Goal: Register for event/course

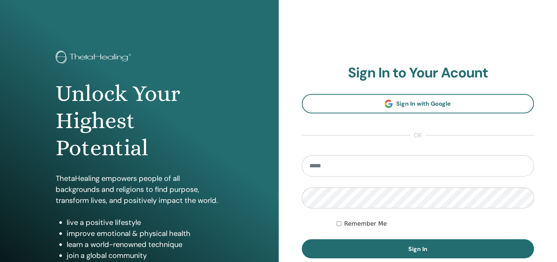
click at [352, 166] on input "email" at bounding box center [418, 165] width 233 height 21
type input "**********"
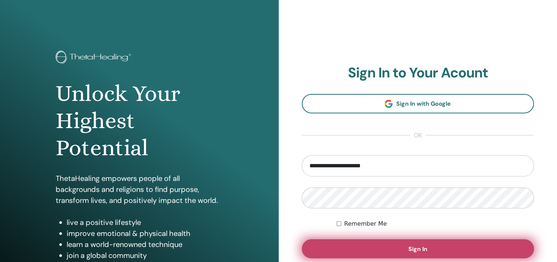
click at [404, 248] on button "Sign In" at bounding box center [418, 248] width 233 height 19
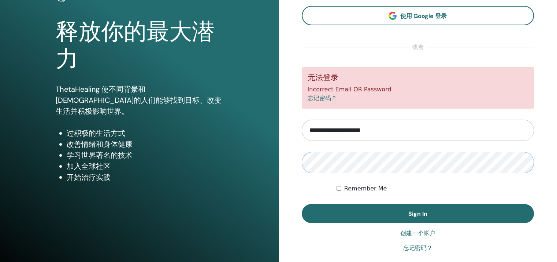
scroll to position [73, 0]
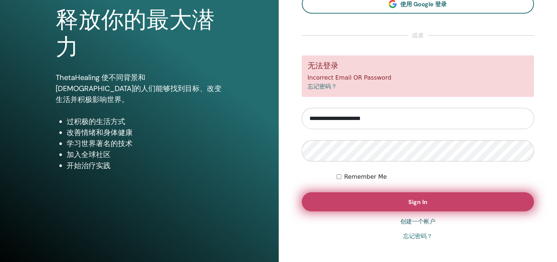
click at [372, 201] on button "Sign In" at bounding box center [418, 201] width 233 height 19
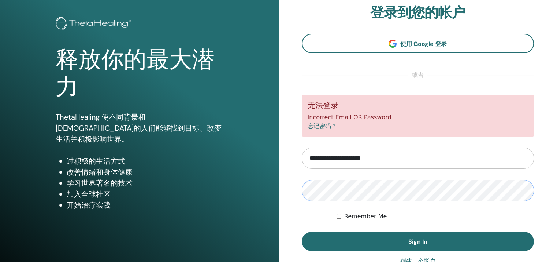
scroll to position [37, 0]
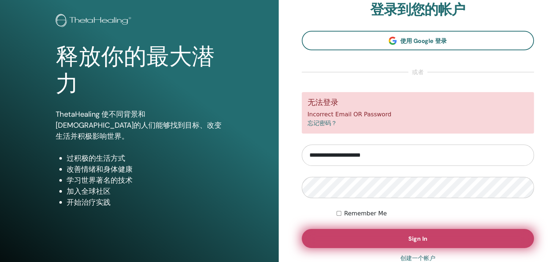
click at [377, 235] on button "Sign In" at bounding box center [418, 238] width 233 height 19
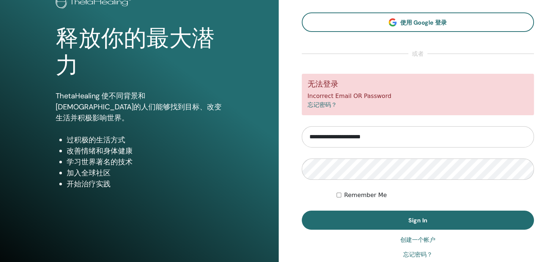
scroll to position [73, 0]
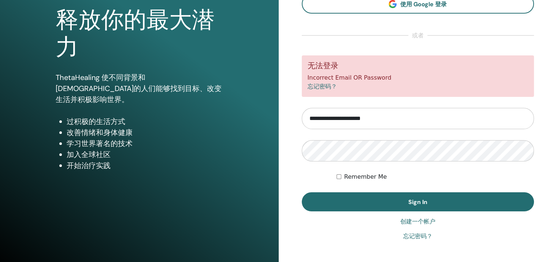
click at [414, 236] on link "忘记密码？" at bounding box center [417, 235] width 29 height 9
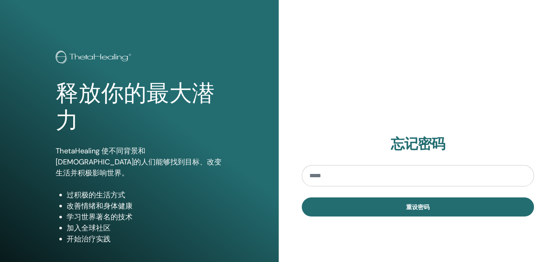
click at [340, 178] on input "email" at bounding box center [418, 175] width 233 height 21
type input "**********"
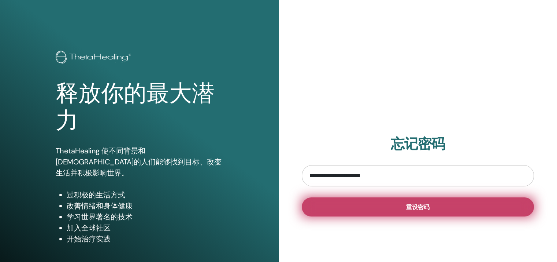
click at [398, 204] on button "重设密码" at bounding box center [418, 206] width 233 height 19
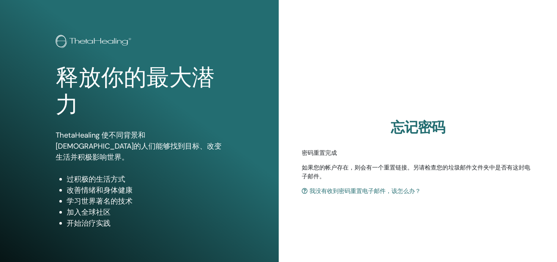
scroll to position [37, 0]
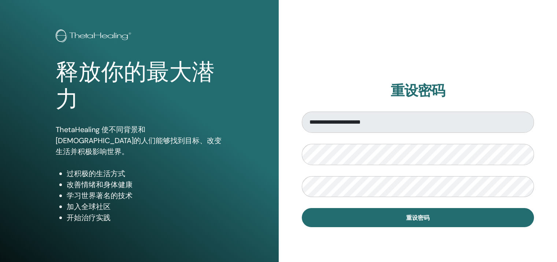
scroll to position [37, 0]
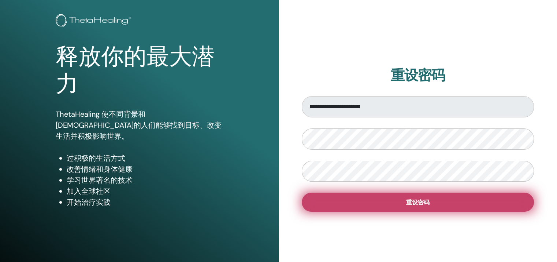
click at [366, 200] on button "重设密码" at bounding box center [418, 201] width 233 height 19
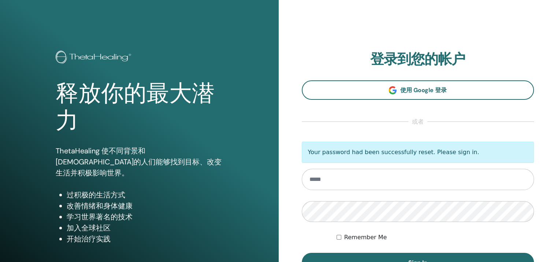
click at [377, 176] on input "email" at bounding box center [418, 178] width 233 height 21
type input "**********"
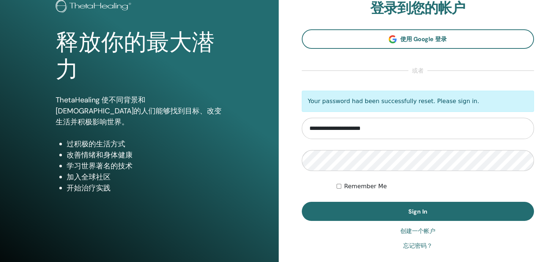
scroll to position [73, 0]
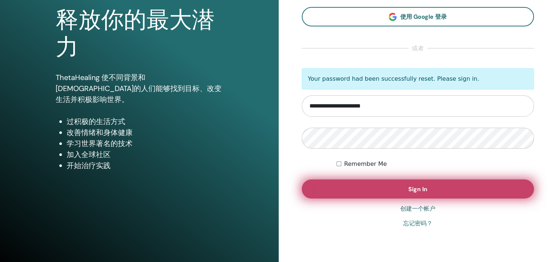
click at [421, 185] on span "Sign In" at bounding box center [417, 189] width 19 height 8
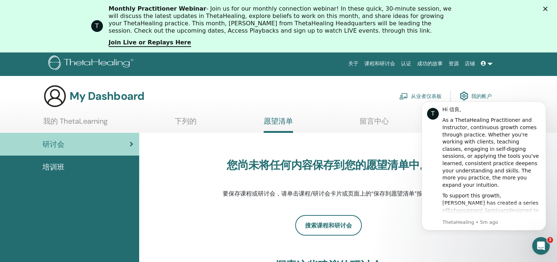
click at [478, 94] on link "我的帐户" at bounding box center [476, 96] width 32 height 16
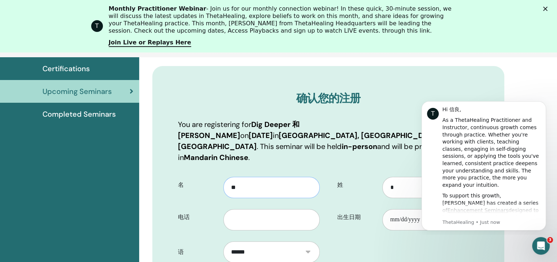
drag, startPoint x: 254, startPoint y: 177, endPoint x: 212, endPoint y: 175, distance: 41.8
click at [212, 175] on div "名 **" at bounding box center [249, 184] width 152 height 26
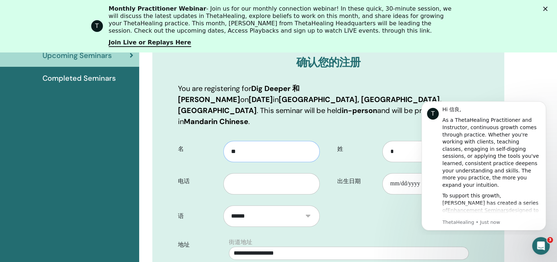
scroll to position [127, 0]
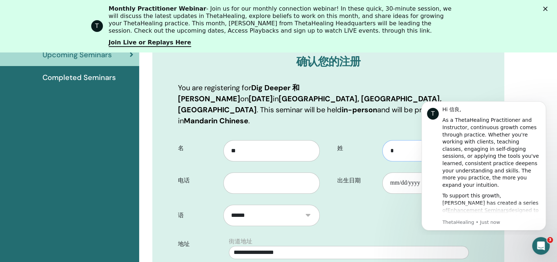
drag, startPoint x: 410, startPoint y: 140, endPoint x: 382, endPoint y: 140, distance: 27.8
click at [382, 140] on input "*" at bounding box center [430, 150] width 96 height 21
type input "*"
type input "**"
drag, startPoint x: 257, startPoint y: 139, endPoint x: 208, endPoint y: 139, distance: 49.4
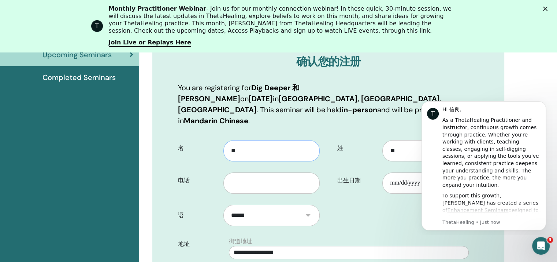
click at [208, 138] on div "名 **" at bounding box center [249, 148] width 152 height 26
type input "*"
type input "**********"
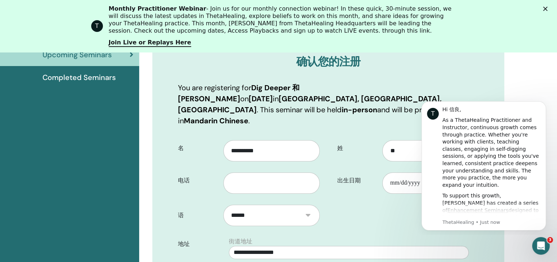
click at [344, 182] on div "姓 ** 出生日期" at bounding box center [407, 167] width 156 height 64
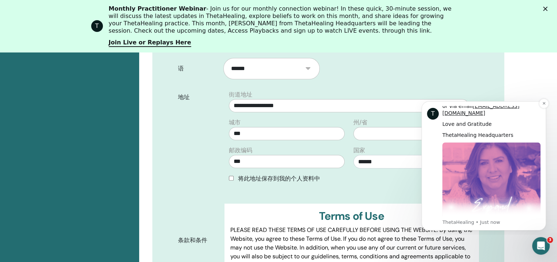
scroll to position [373, 0]
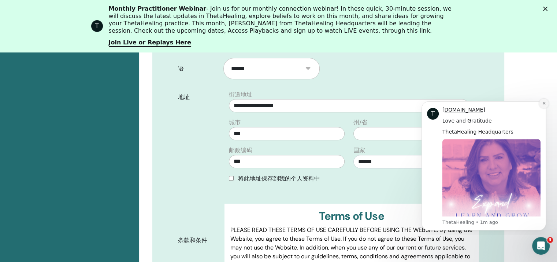
click at [542, 101] on icon "Dismiss notification" at bounding box center [544, 103] width 4 height 4
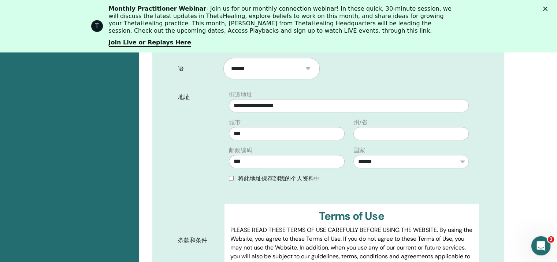
click at [541, 243] on icon "Open Intercom Messenger" at bounding box center [540, 244] width 12 height 12
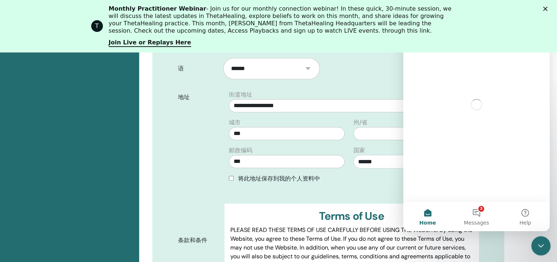
scroll to position [0, 0]
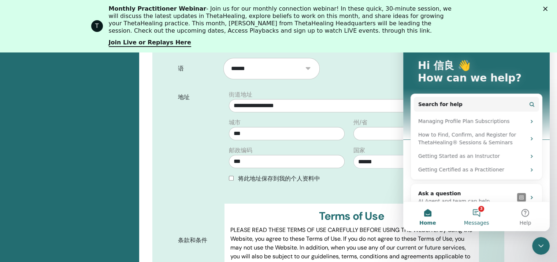
click at [472, 217] on button "3 Messages" at bounding box center [476, 215] width 49 height 29
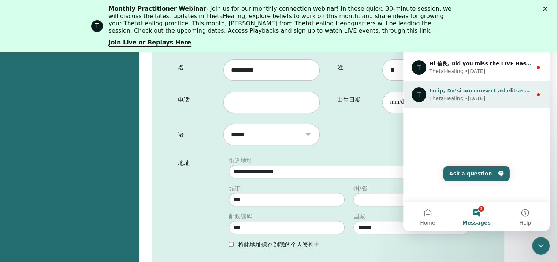
scroll to position [201, 0]
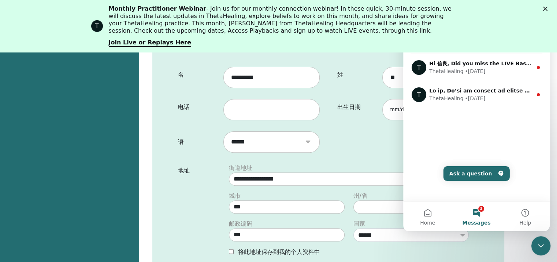
click at [541, 241] on icon "Close Intercom Messenger" at bounding box center [540, 244] width 9 height 9
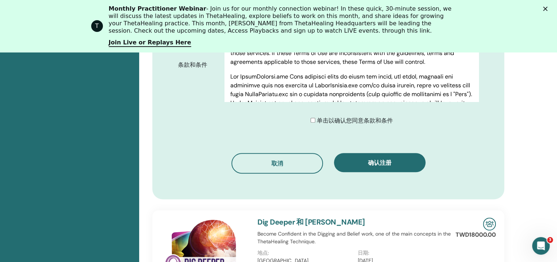
scroll to position [457, 0]
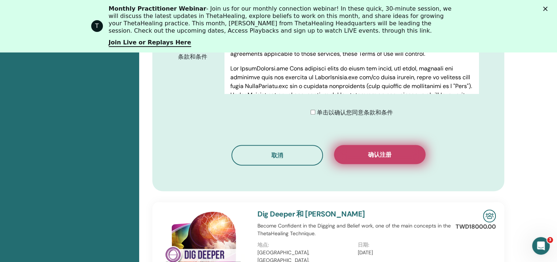
click at [376, 151] on span "确认注册" at bounding box center [379, 155] width 23 height 8
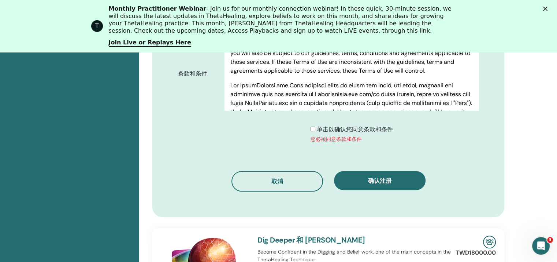
click at [312, 125] on div "单击以确认您同意条款和条件 您必须同意条款和条件" at bounding box center [352, 134] width 82 height 18
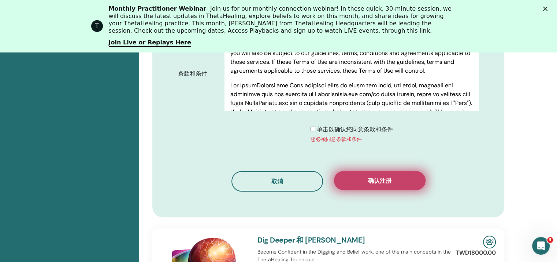
click at [370, 171] on button "确认注册" at bounding box center [380, 180] width 92 height 19
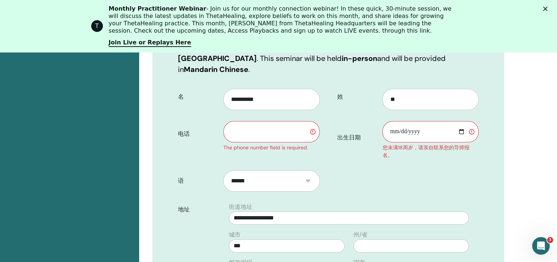
scroll to position [164, 0]
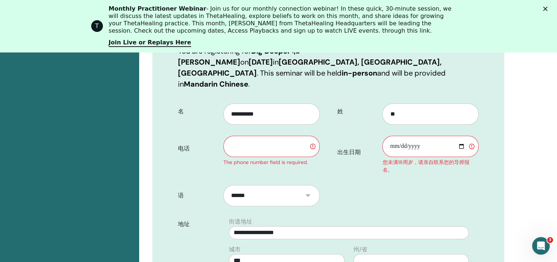
click at [263, 140] on input "text" at bounding box center [271, 146] width 96 height 21
type input "**********"
click at [410, 136] on input "出生日期" at bounding box center [430, 146] width 96 height 21
click at [393, 137] on input "出生日期" at bounding box center [430, 146] width 96 height 21
click at [462, 136] on input "出生日期" at bounding box center [430, 146] width 96 height 21
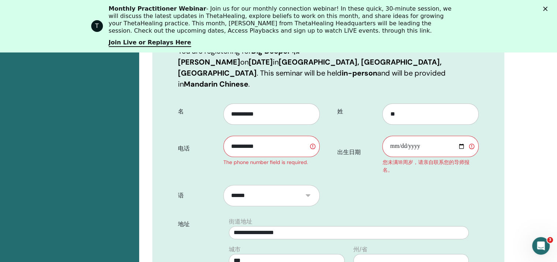
type input "**********"
click at [373, 182] on form "**********" at bounding box center [329, 265] width 312 height 334
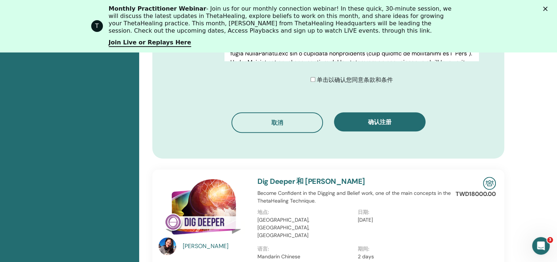
scroll to position [530, 0]
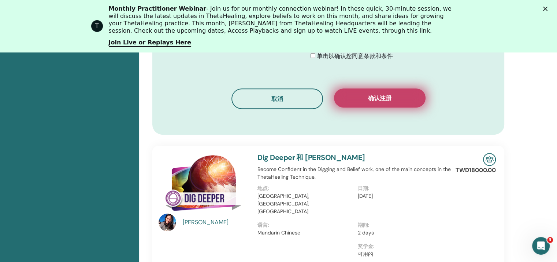
click at [373, 94] on span "确认注册" at bounding box center [379, 98] width 23 height 8
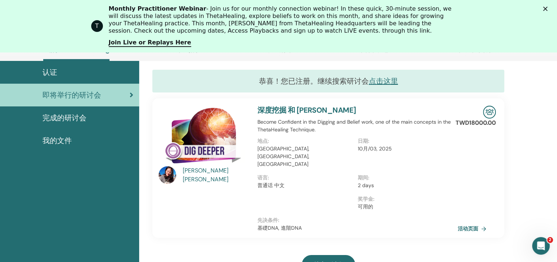
scroll to position [92, 0]
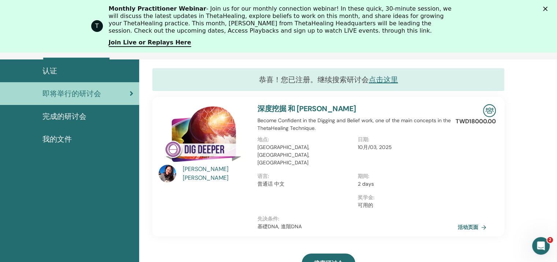
click at [548, 8] on polygon "Close" at bounding box center [545, 9] width 4 height 4
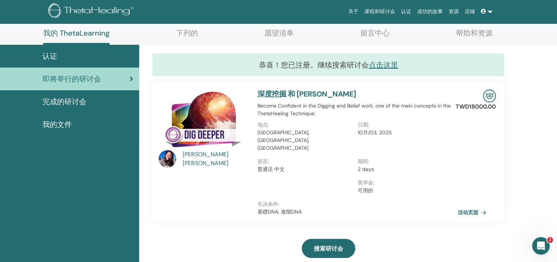
scroll to position [37, 0]
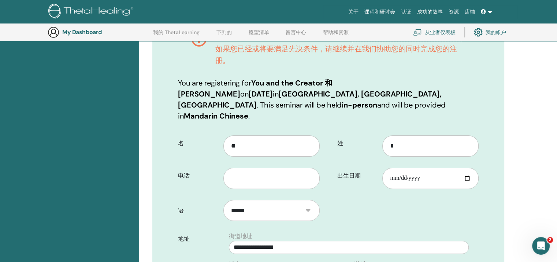
scroll to position [127, 0]
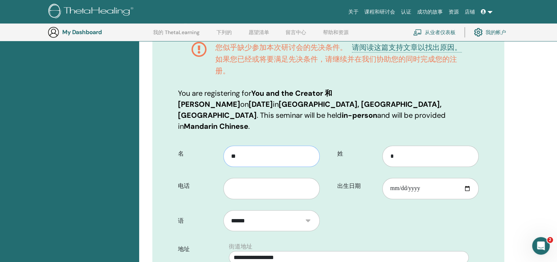
drag, startPoint x: 246, startPoint y: 142, endPoint x: 217, endPoint y: 142, distance: 28.9
click at [215, 142] on div "名 **" at bounding box center [249, 153] width 152 height 26
type input "*"
type input "**********"
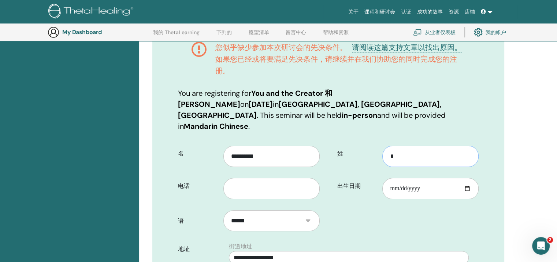
click at [406, 147] on input "*" at bounding box center [430, 155] width 96 height 21
drag, startPoint x: 391, startPoint y: 145, endPoint x: 370, endPoint y: 144, distance: 21.3
click at [371, 144] on div "姓 *" at bounding box center [408, 153] width 152 height 26
type input "**"
click at [261, 178] on input "text" at bounding box center [271, 188] width 96 height 21
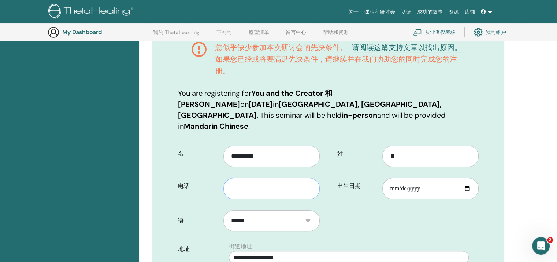
type input "**********"
click at [405, 178] on input "出生日期" at bounding box center [430, 188] width 96 height 21
drag, startPoint x: 477, startPoint y: 174, endPoint x: 470, endPoint y: 174, distance: 6.6
click at [473, 178] on input "出生日期" at bounding box center [430, 188] width 96 height 21
click at [468, 178] on input "出生日期" at bounding box center [430, 188] width 96 height 21
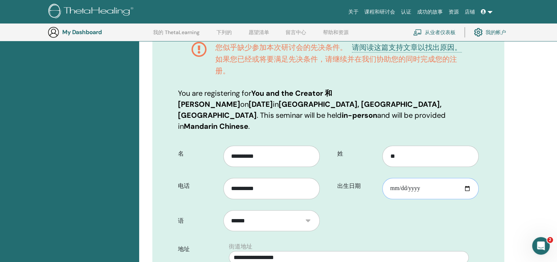
type input "**********"
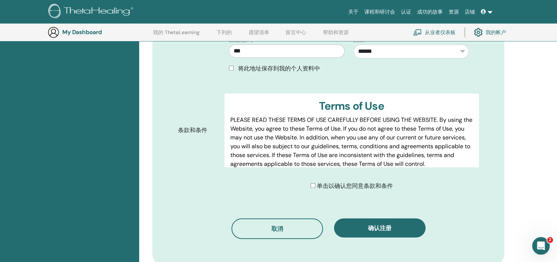
scroll to position [421, 0]
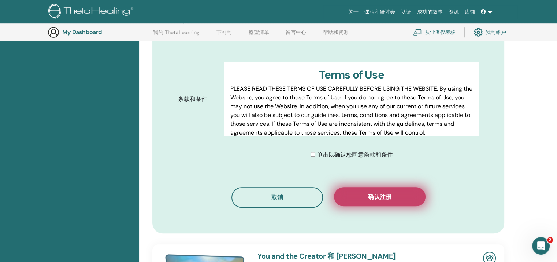
click at [366, 187] on button "确认注册" at bounding box center [380, 196] width 92 height 19
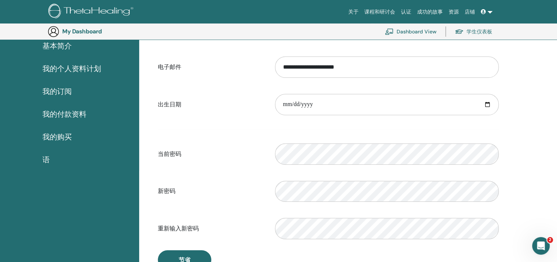
scroll to position [53, 0]
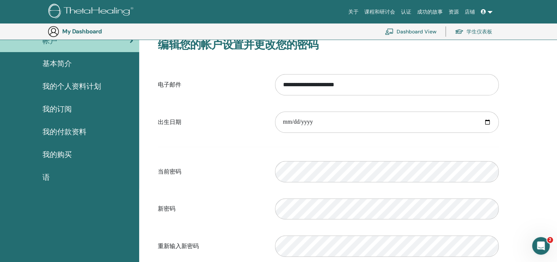
click at [82, 61] on div "基本简介" at bounding box center [69, 63] width 127 height 11
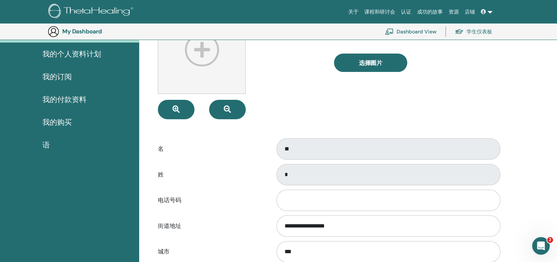
scroll to position [89, 0]
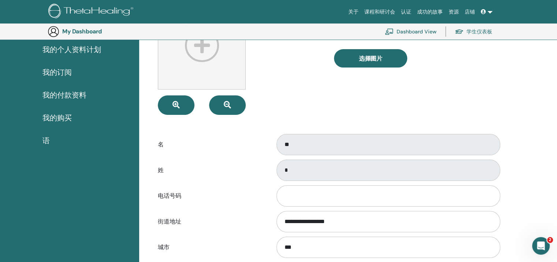
click at [259, 168] on div "姓 *" at bounding box center [328, 170] width 352 height 24
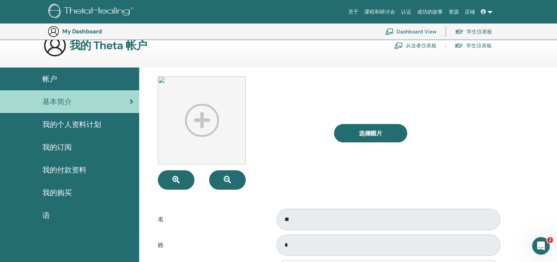
scroll to position [0, 0]
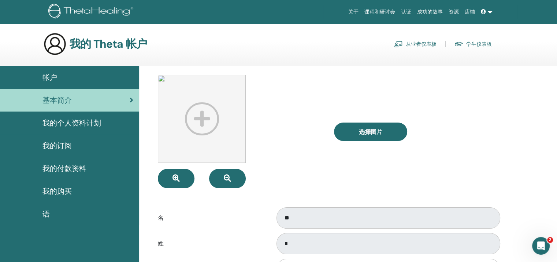
click at [91, 119] on span "我的个人资料计划" at bounding box center [71, 122] width 59 height 11
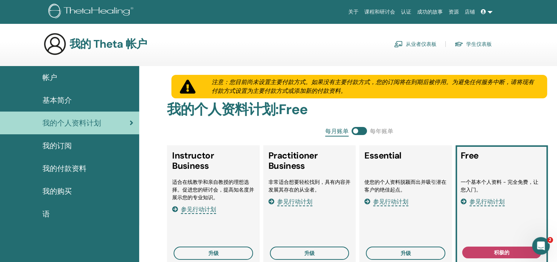
click at [82, 100] on div "基本简介" at bounding box center [69, 100] width 127 height 11
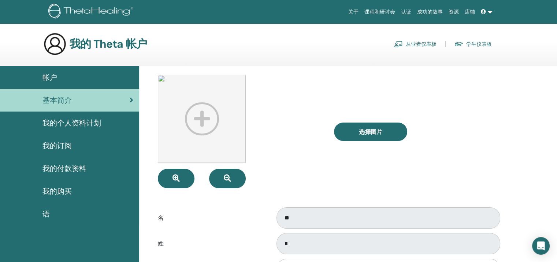
click at [64, 72] on div "帐户" at bounding box center [69, 77] width 127 height 11
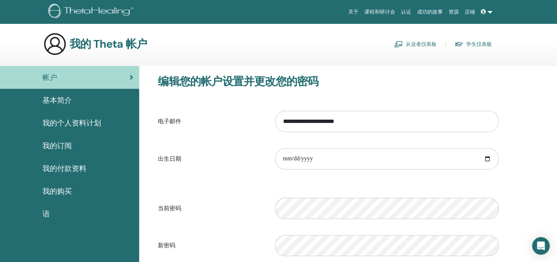
click at [56, 97] on span "基本简介" at bounding box center [56, 100] width 29 height 11
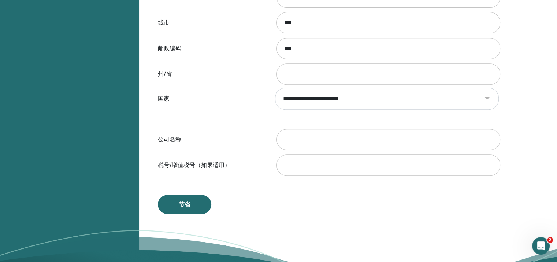
scroll to position [346, 0]
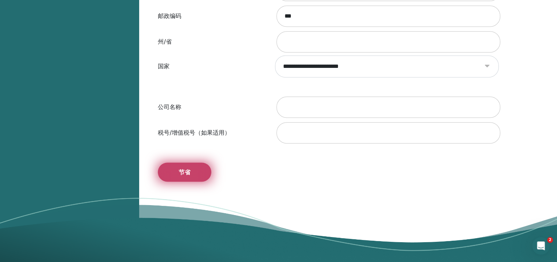
click at [193, 172] on button "节省" at bounding box center [184, 171] width 53 height 19
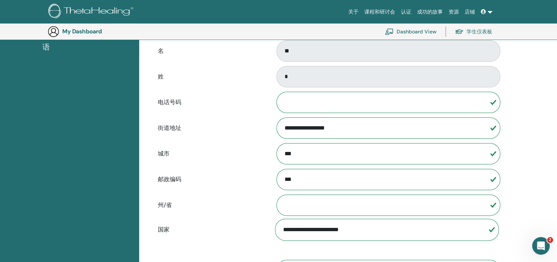
scroll to position [89, 0]
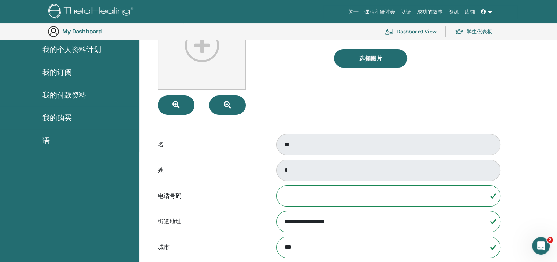
click at [267, 167] on div "姓 *" at bounding box center [328, 170] width 352 height 24
drag, startPoint x: 267, startPoint y: 167, endPoint x: 221, endPoint y: 175, distance: 46.8
click at [221, 175] on label "姓" at bounding box center [210, 170] width 117 height 14
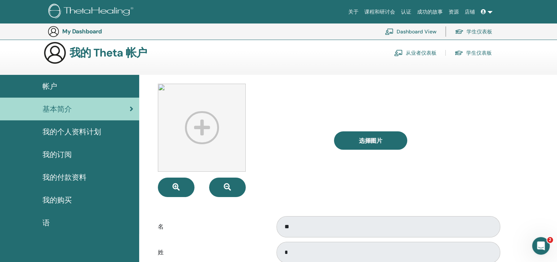
scroll to position [0, 0]
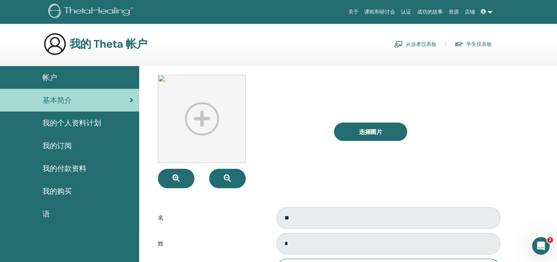
click at [485, 15] on span at bounding box center [484, 12] width 7 height 6
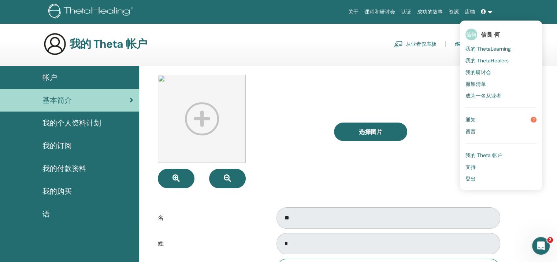
click at [489, 35] on span "信良 何" at bounding box center [490, 35] width 19 height 8
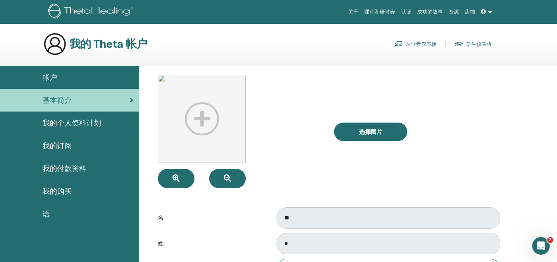
click at [90, 171] on div "我的付款资料" at bounding box center [69, 168] width 127 height 11
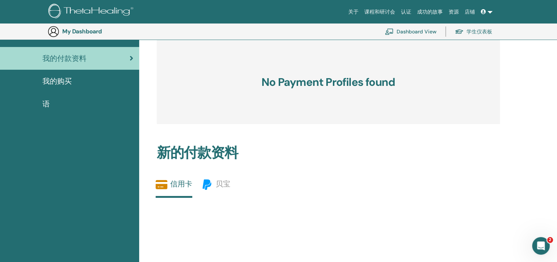
click at [71, 81] on span "我的购买" at bounding box center [56, 80] width 29 height 11
